Goal: Information Seeking & Learning: Learn about a topic

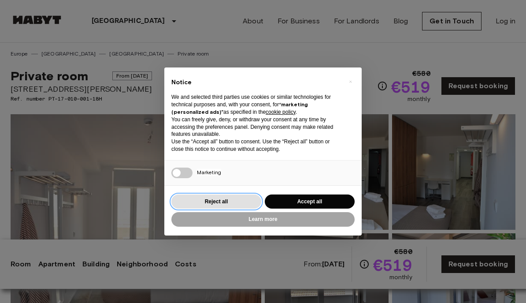
click at [232, 203] on button "Reject all" at bounding box center [216, 201] width 90 height 15
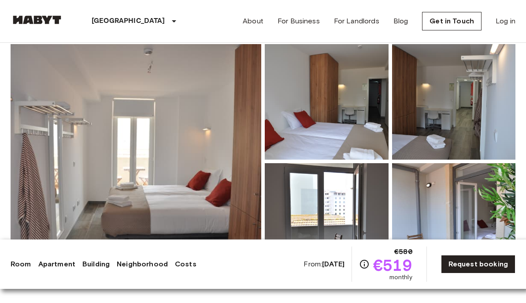
scroll to position [104, 0]
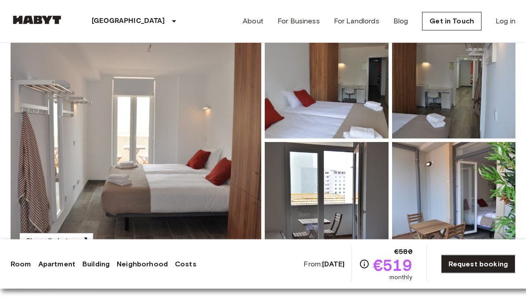
click at [366, 106] on img at bounding box center [327, 80] width 124 height 115
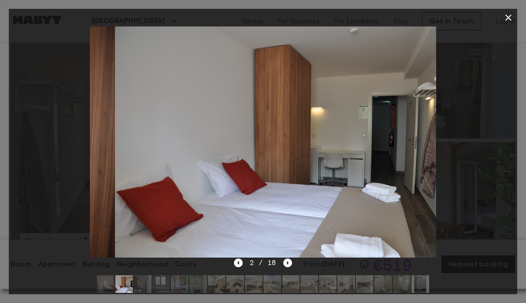
scroll to position [81, 0]
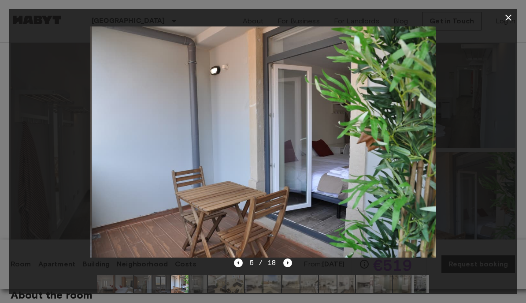
click at [498, 82] on div at bounding box center [263, 141] width 508 height 231
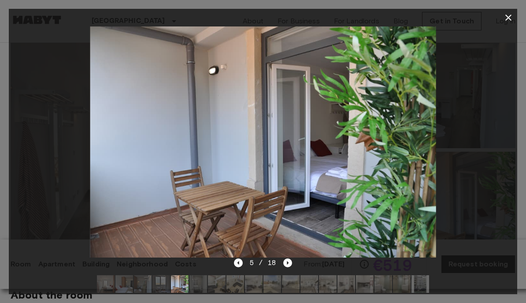
click at [510, 23] on button "button" at bounding box center [509, 18] width 18 height 18
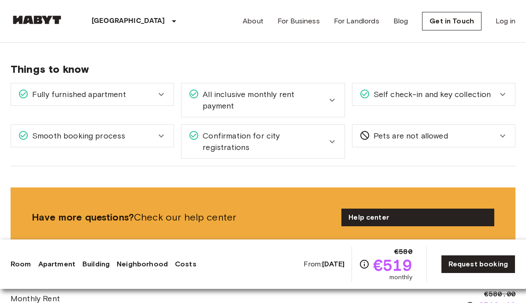
scroll to position [1043, 0]
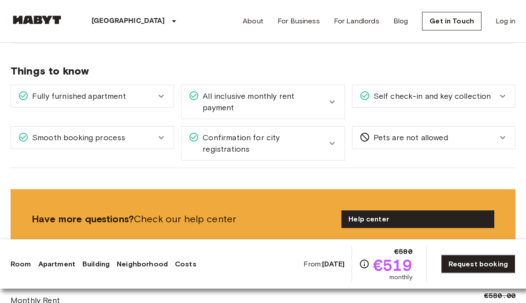
click at [307, 91] on span "All inclusive monthly rent payment" at bounding box center [262, 102] width 127 height 23
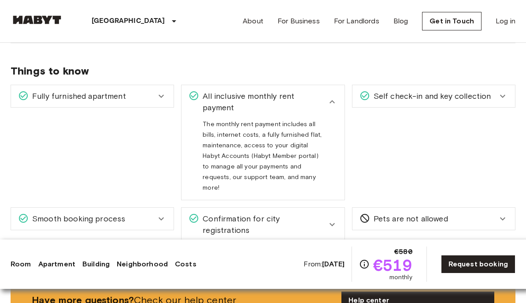
click at [321, 85] on div "All inclusive monthly rent payment" at bounding box center [262, 101] width 163 height 33
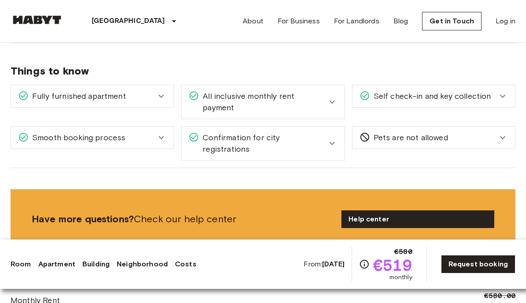
click at [170, 85] on div "Fully furnished apartment" at bounding box center [92, 96] width 163 height 22
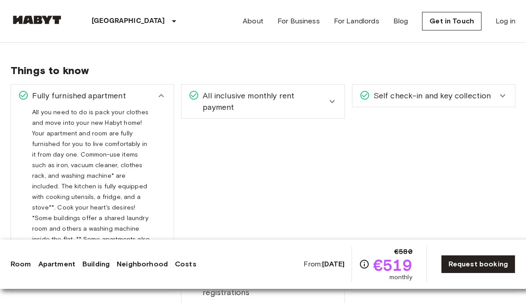
scroll to position [1044, 0]
click at [148, 77] on div "Fully furnished apartment All you need to do is pack your clothes and move into…" at bounding box center [89, 169] width 170 height 185
click at [144, 66] on span "Things to know" at bounding box center [263, 69] width 505 height 13
click at [143, 66] on span "Things to know" at bounding box center [263, 69] width 505 height 13
click at [461, 84] on div "Self check-in and key collection" at bounding box center [433, 95] width 163 height 22
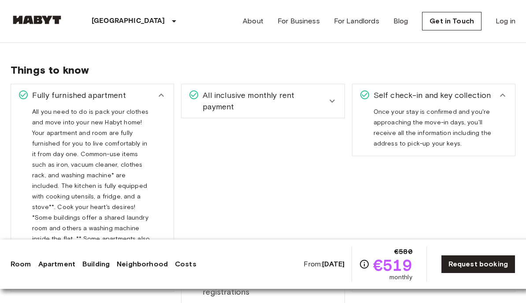
click at [480, 84] on div "Self check-in and key collection" at bounding box center [433, 95] width 163 height 22
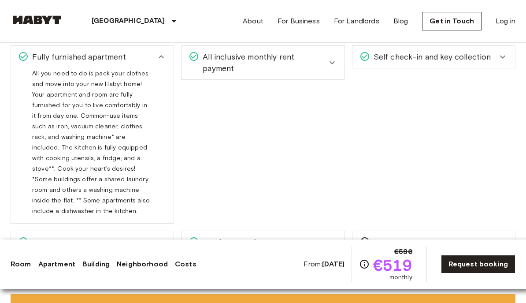
scroll to position [1084, 0]
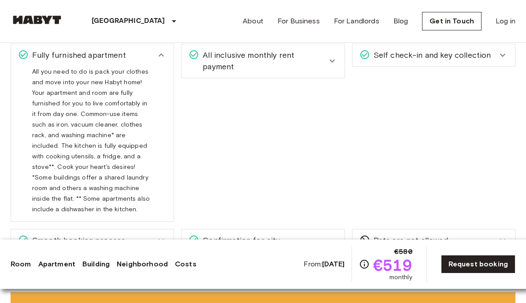
click at [326, 229] on div "Confirmation for city registrations" at bounding box center [262, 245] width 163 height 33
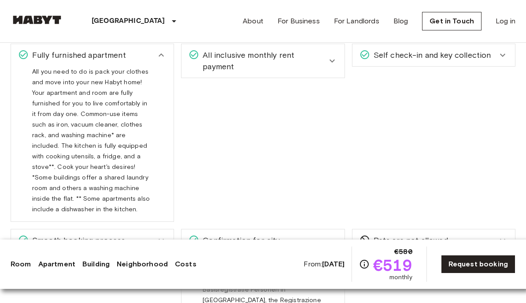
click at [333, 241] on icon at bounding box center [332, 246] width 11 height 11
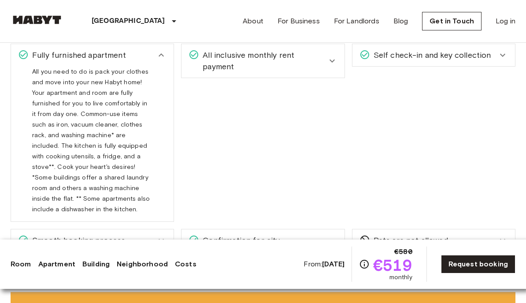
click at [317, 54] on span "All inclusive monthly rent payment" at bounding box center [262, 60] width 127 height 23
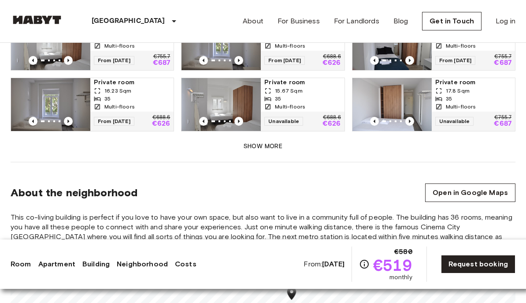
scroll to position [683, 0]
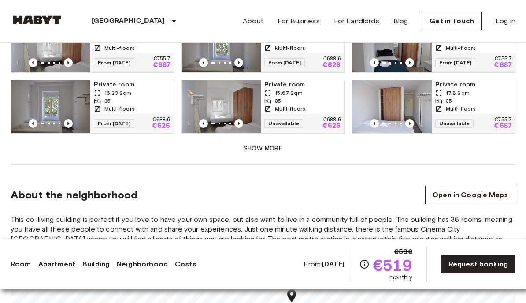
click at [456, 189] on link "Open in Google Maps" at bounding box center [470, 194] width 90 height 19
